Goal: Task Accomplishment & Management: Manage account settings

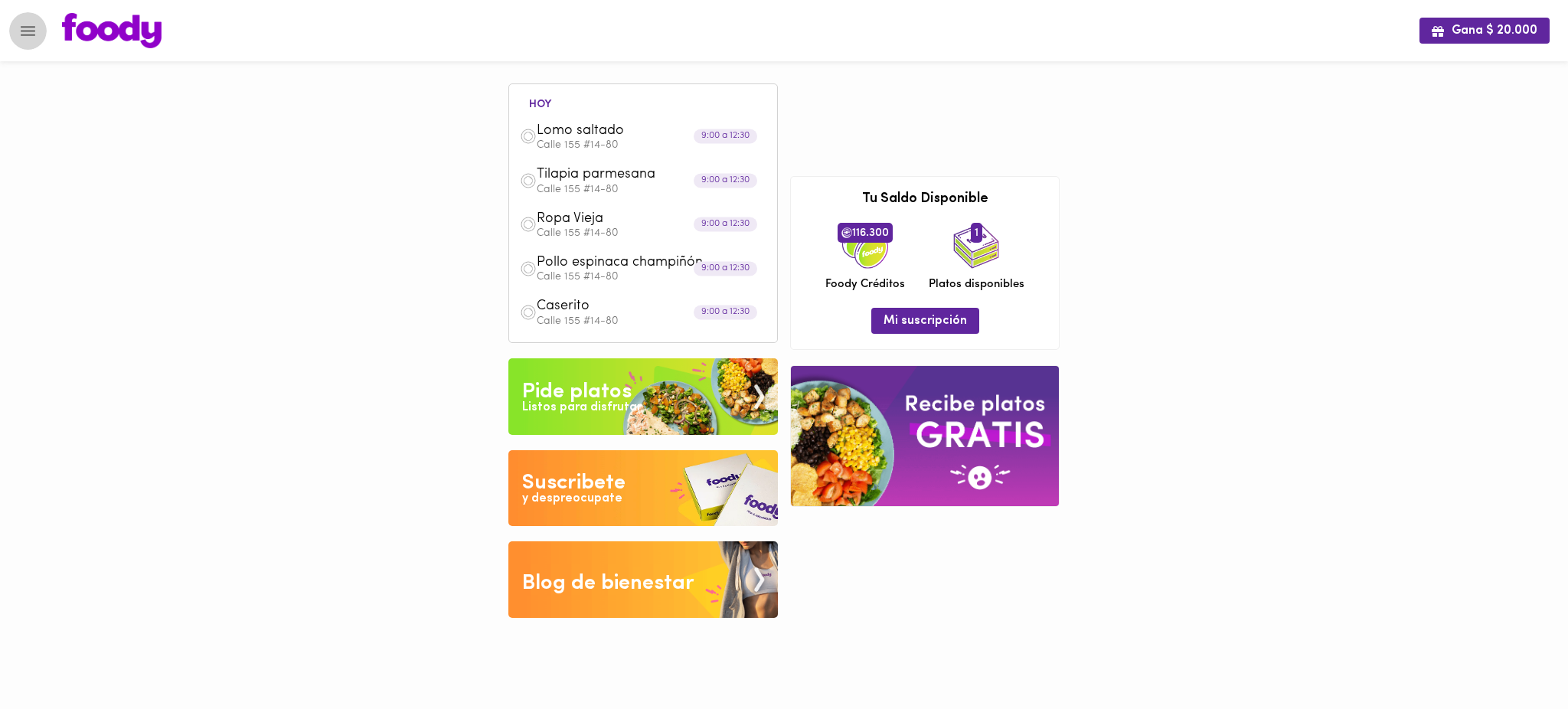
click at [34, 34] on icon "Menu" at bounding box center [28, 31] width 15 height 10
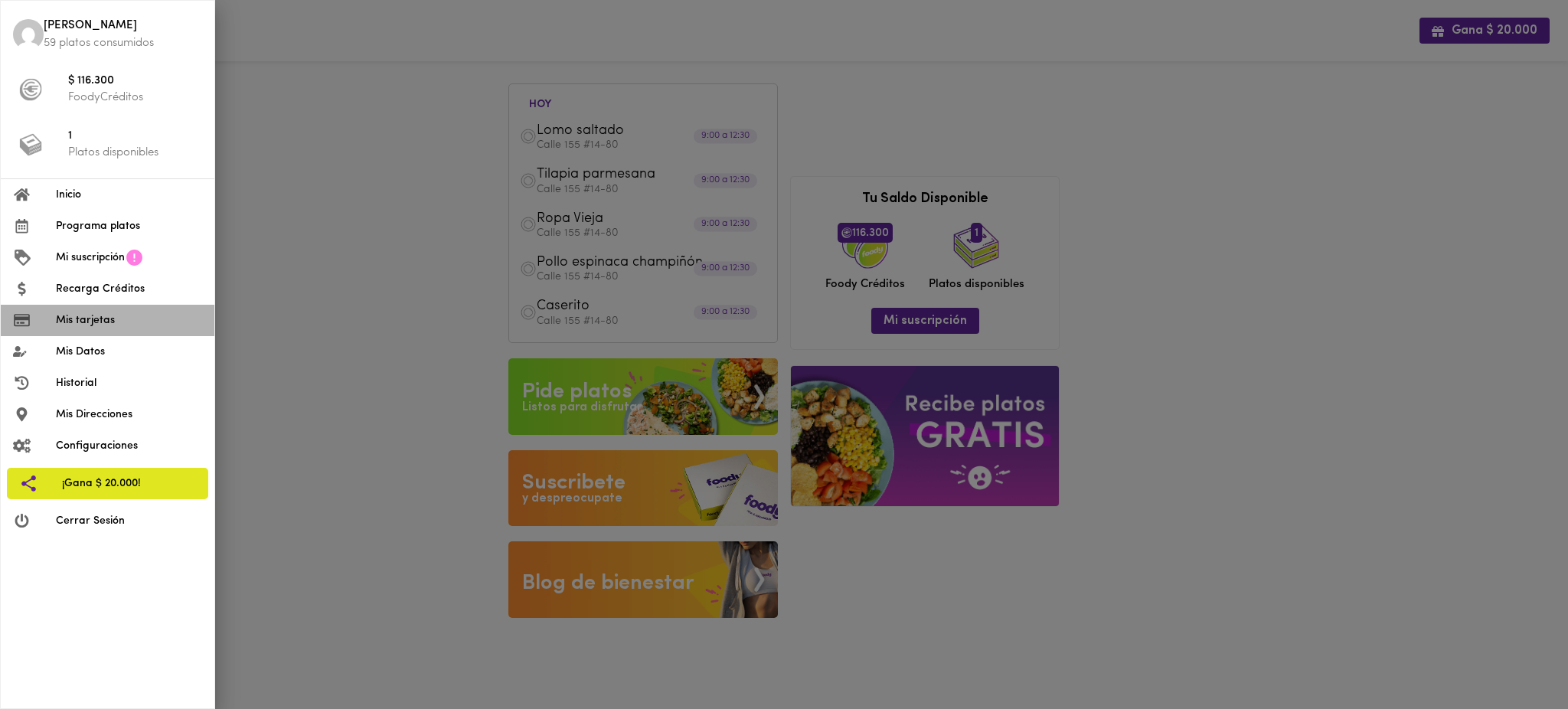
click at [111, 319] on span "Mis tarjetas" at bounding box center [128, 321] width 146 height 16
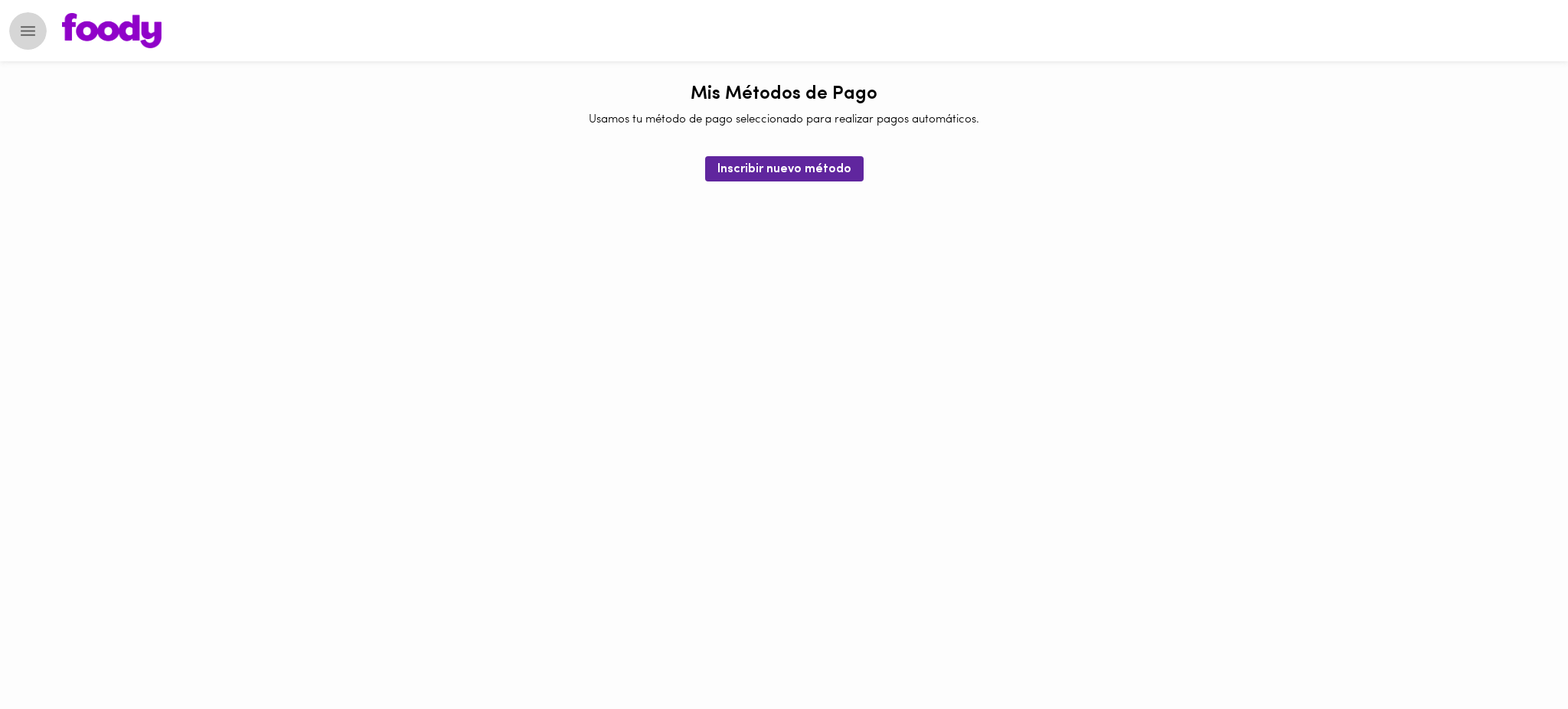
click at [28, 33] on icon "Menu" at bounding box center [27, 31] width 19 height 19
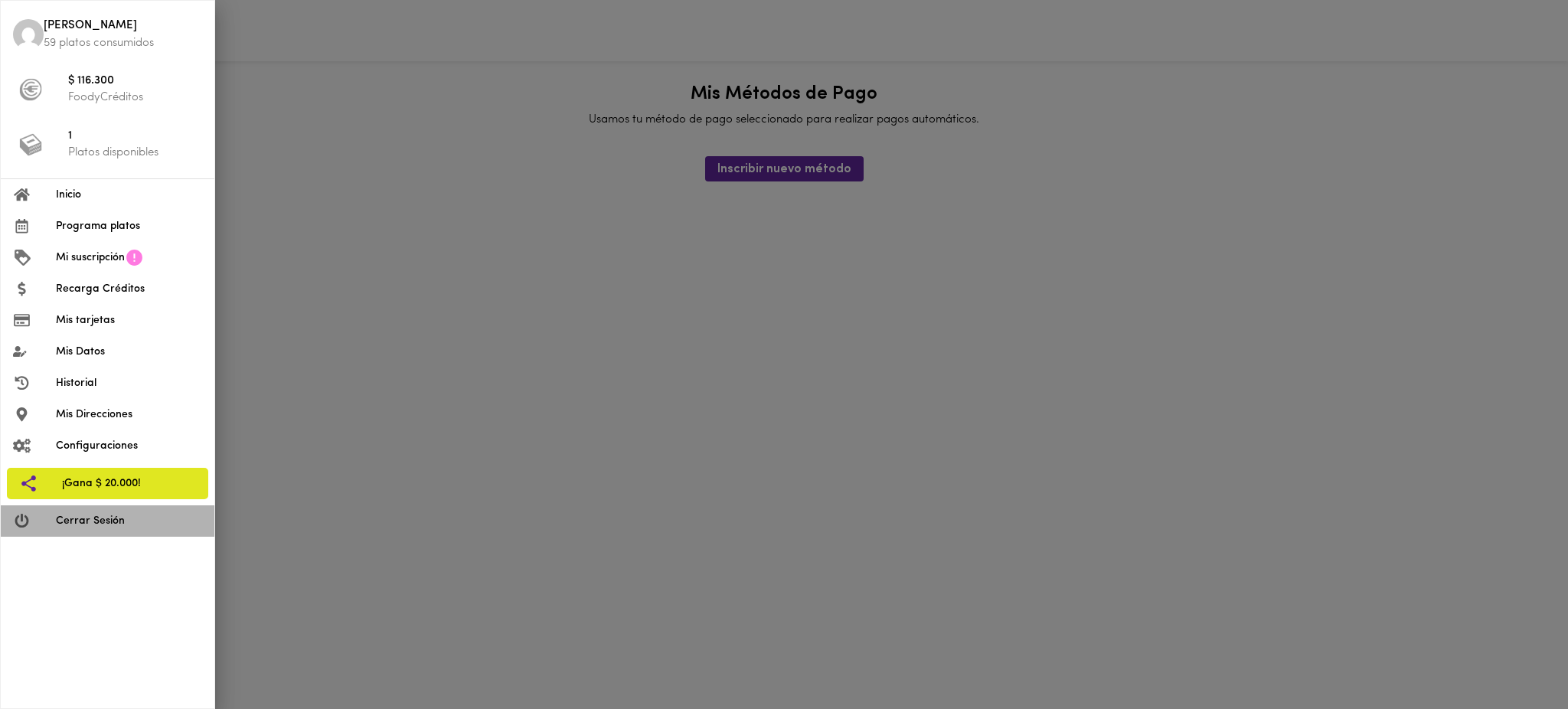
click at [90, 532] on li "Cerrar Sesión" at bounding box center [108, 522] width 214 height 32
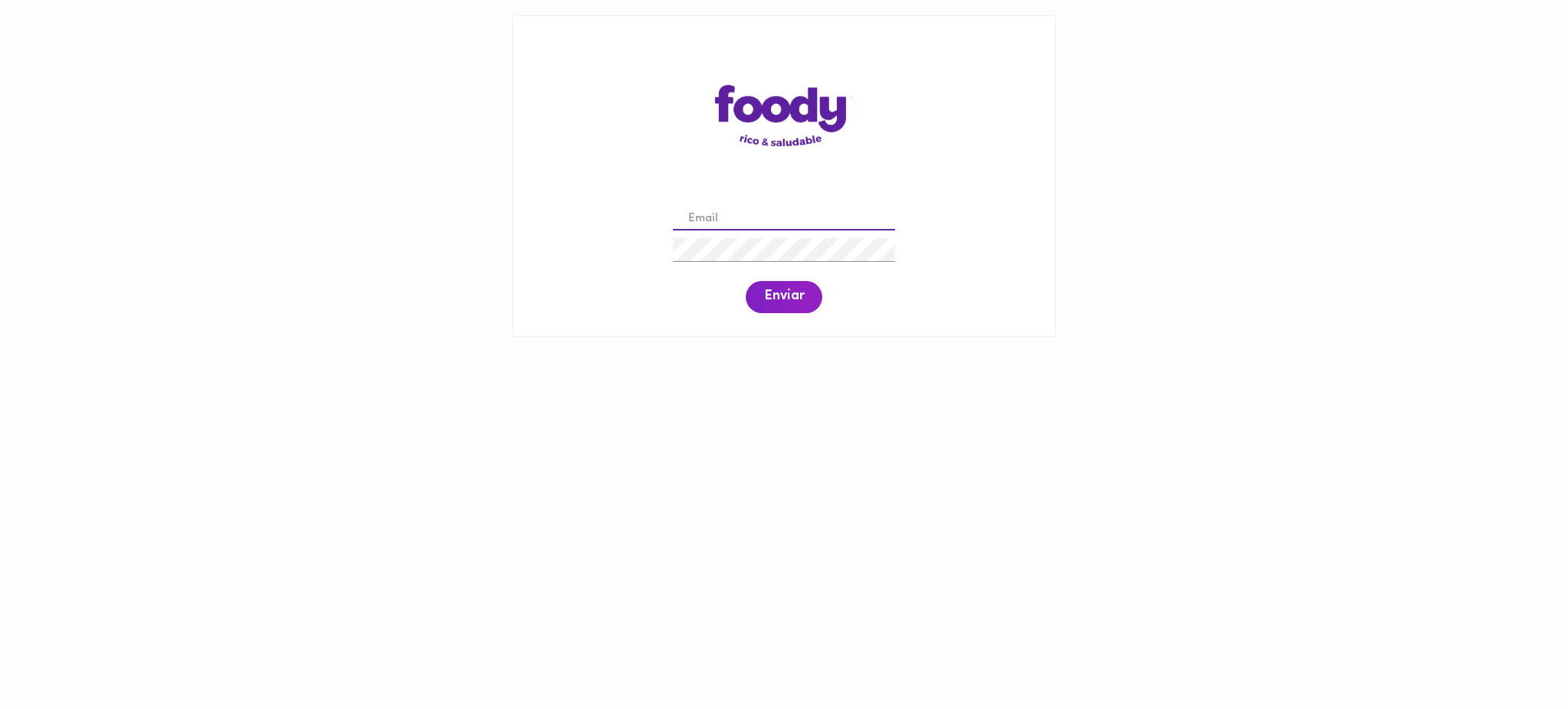
click at [783, 214] on input "email" at bounding box center [784, 219] width 222 height 24
paste input "[EMAIL_ADDRESS][DOMAIN_NAME]"
click at [714, 218] on input "[EMAIL_ADDRESS][DOMAIN_NAME]" at bounding box center [784, 219] width 222 height 24
type input "[EMAIL_ADDRESS][DOMAIN_NAME]"
click at [784, 300] on span "Enviar" at bounding box center [784, 297] width 40 height 17
